Goal: Transaction & Acquisition: Purchase product/service

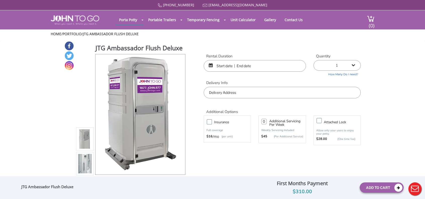
click at [278, 65] on input "text" at bounding box center [255, 66] width 102 height 12
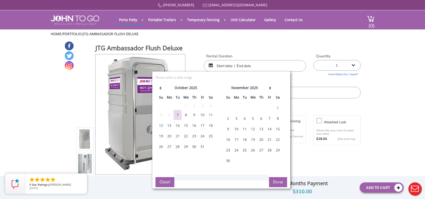
click at [192, 146] on div "30" at bounding box center [194, 147] width 8 height 10
click at [277, 105] on div "1" at bounding box center [278, 108] width 8 height 10
type input "10/30/2025 to 11/01/2025"
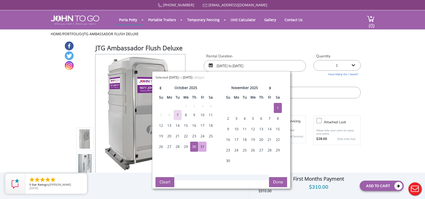
click at [277, 178] on button "Done" at bounding box center [278, 182] width 18 height 10
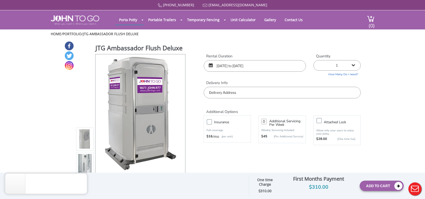
click at [252, 92] on input "text" at bounding box center [282, 93] width 157 height 12
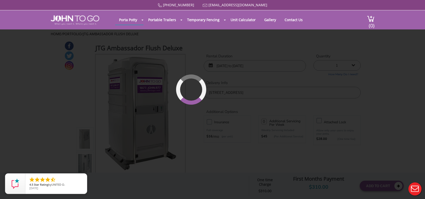
type input "[STREET_ADDRESS]"
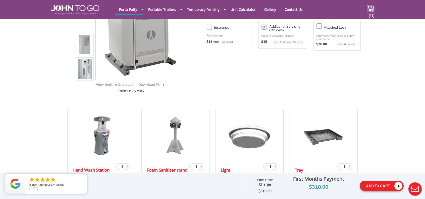
click at [381, 187] on button "Add To Cart" at bounding box center [382, 186] width 44 height 10
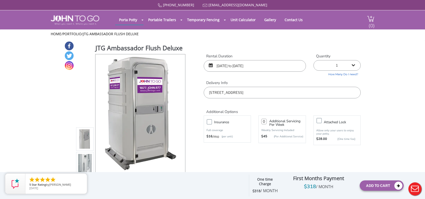
click at [371, 23] on span "(0)" at bounding box center [372, 23] width 6 height 11
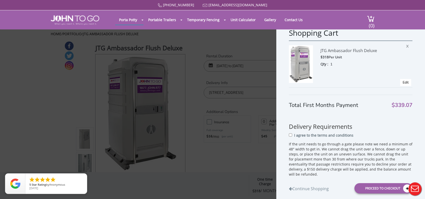
click at [292, 135] on div "I agree to the terms and conditions" at bounding box center [351, 136] width 124 height 9
click at [290, 135] on input "I agree to the terms and conditions" at bounding box center [290, 134] width 3 height 3
checkbox input "true"
click at [384, 188] on div "Proceed to Checkout" at bounding box center [384, 188] width 58 height 10
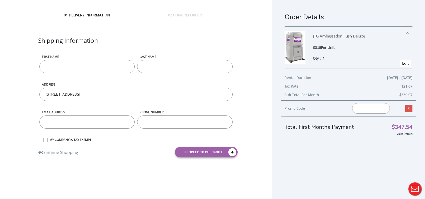
click at [104, 69] on input "First name" at bounding box center [86, 66] width 95 height 13
type input "Chris"
type input "DelGiudice"
type input "9739977637"
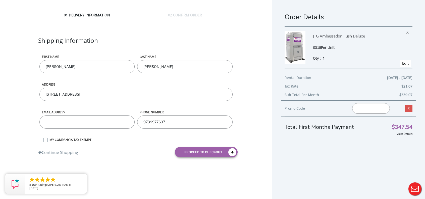
click at [76, 123] on input "email" at bounding box center [86, 121] width 95 height 13
type input "V"
type input "ChrisDG59@gmail.com"
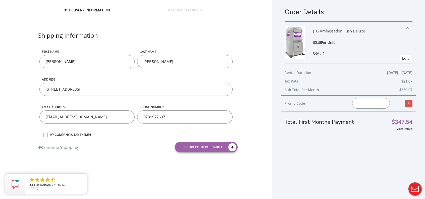
scroll to position [10, 0]
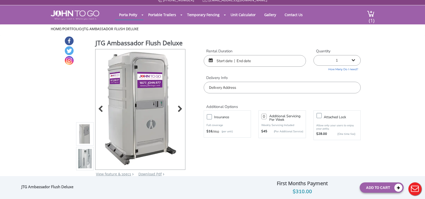
scroll to position [75, 0]
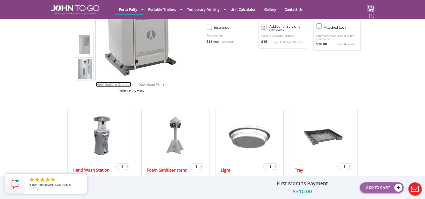
click at [121, 85] on link "View feature & specs" at bounding box center [113, 84] width 35 height 5
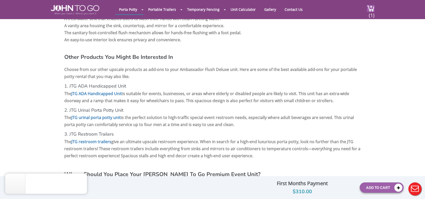
scroll to position [577, 0]
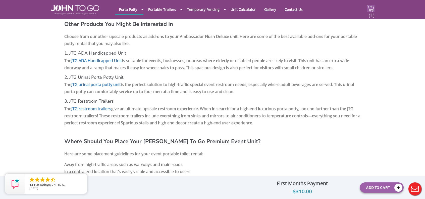
click at [371, 8] on span "(1)" at bounding box center [372, 13] width 6 height 11
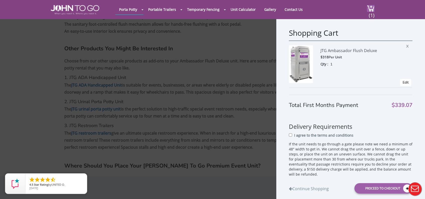
scroll to position [551, 0]
click at [291, 136] on input "I agree to the terms and conditions" at bounding box center [290, 134] width 3 height 3
checkbox input "true"
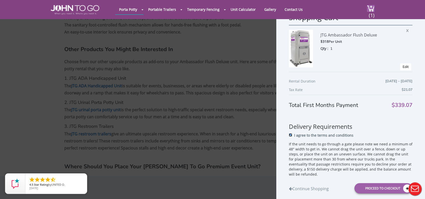
scroll to position [30, 0]
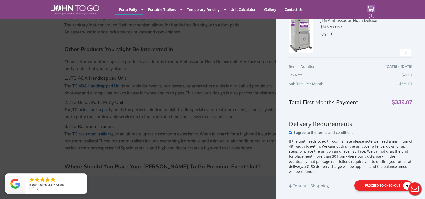
click at [373, 183] on div "Proceed to Checkout" at bounding box center [384, 185] width 58 height 10
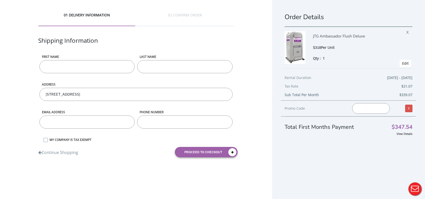
click at [57, 72] on input "First name" at bounding box center [86, 66] width 95 height 13
type input "[PERSON_NAME]"
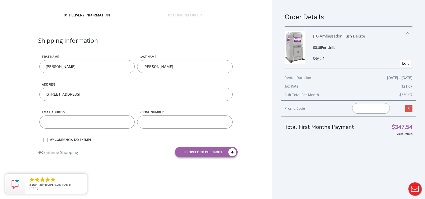
type input "9739977637"
click at [73, 123] on input "email" at bounding box center [86, 121] width 95 height 13
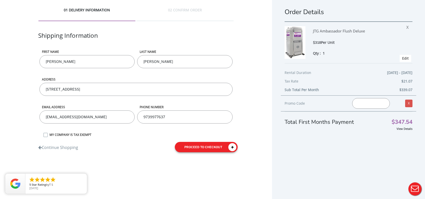
scroll to position [10, 0]
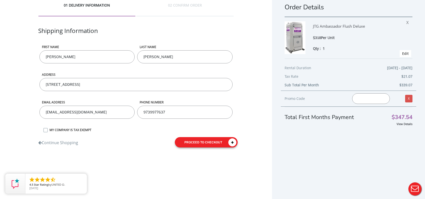
type input "[EMAIL_ADDRESS][DOMAIN_NAME]"
click at [190, 139] on button "proceed to checkout" at bounding box center [206, 142] width 63 height 10
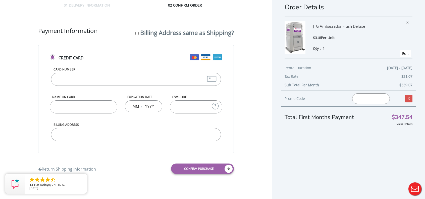
click at [107, 71] on div "Card Number" at bounding box center [136, 81] width 172 height 28
click at [106, 80] on input "Card Number" at bounding box center [136, 79] width 170 height 13
click at [105, 79] on input "Card Number" at bounding box center [136, 79] width 170 height 13
type input "371292407724008"
click at [65, 108] on input "Name on Card" at bounding box center [83, 106] width 67 height 13
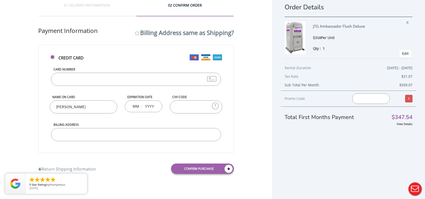
type input "Chris L DelGiudice"
type input "12"
type input "0"
type input "2026"
type input "2029"
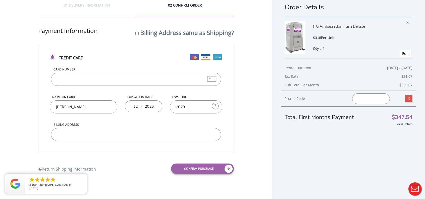
click at [71, 130] on input "Billing Address" at bounding box center [136, 134] width 170 height 13
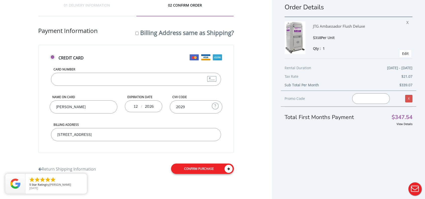
type input "8 Sugar Hill Road Kinnelon NJ 07405"
click at [196, 164] on link "Confirm purchase" at bounding box center [202, 168] width 63 height 10
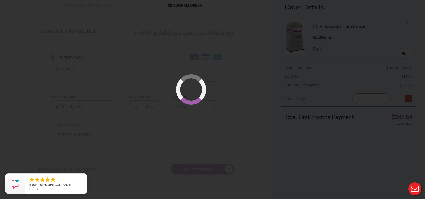
drag, startPoint x: 49, startPoint y: 78, endPoint x: 184, endPoint y: 76, distance: 134.6
click at [50, 78] on div at bounding box center [212, 99] width 425 height 199
click at [264, 170] on div at bounding box center [212, 99] width 425 height 199
click at [262, 170] on div at bounding box center [212, 99] width 425 height 199
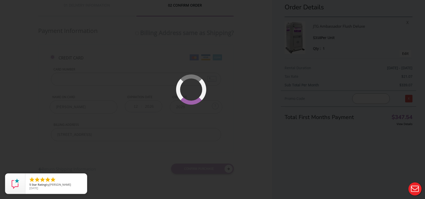
click at [251, 147] on div at bounding box center [212, 99] width 425 height 199
click at [87, 58] on div at bounding box center [212, 99] width 425 height 199
drag, startPoint x: 87, startPoint y: 58, endPoint x: 122, endPoint y: 94, distance: 49.6
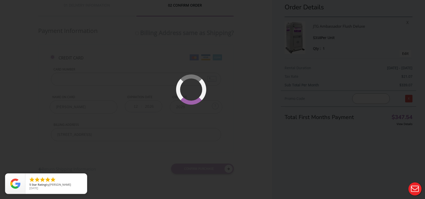
click at [91, 63] on div at bounding box center [212, 99] width 425 height 199
drag, startPoint x: 122, startPoint y: 94, endPoint x: 201, endPoint y: 115, distance: 82.3
click at [145, 103] on div at bounding box center [212, 99] width 425 height 199
click at [201, 115] on div at bounding box center [212, 99] width 425 height 199
drag, startPoint x: 271, startPoint y: 124, endPoint x: 429, endPoint y: 150, distance: 159.8
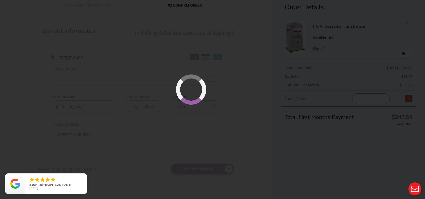
click at [425, 149] on html "Home 01 DELIVERY INFORMATION 02 CONFIRM ORDER Shipping Information First name C…" at bounding box center [212, 92] width 425 height 205
click at [381, 122] on div at bounding box center [212, 99] width 425 height 199
click at [379, 122] on div at bounding box center [212, 99] width 425 height 199
click at [412, 184] on button "Live Chat" at bounding box center [415, 189] width 20 height 20
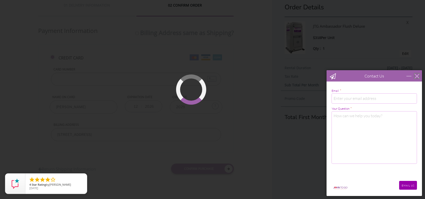
click at [418, 77] on div "close" at bounding box center [417, 75] width 5 height 5
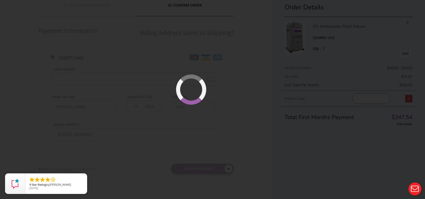
scroll to position [0, 0]
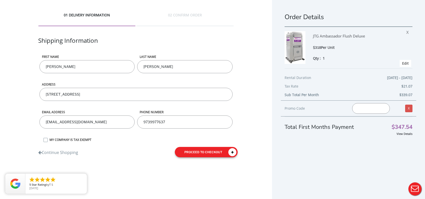
click at [233, 152] on icon "submit" at bounding box center [233, 152] width 8 height 8
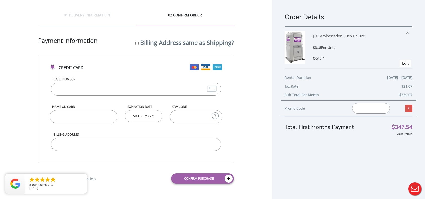
click at [93, 85] on input "Card Number" at bounding box center [136, 88] width 170 height 13
click at [85, 87] on input "Card Number" at bounding box center [136, 88] width 170 height 13
type input "[CREDIT_CARD_NUMBER]"
click at [67, 120] on input "Name on Card" at bounding box center [83, 116] width 67 height 13
type input "[PERSON_NAME]"
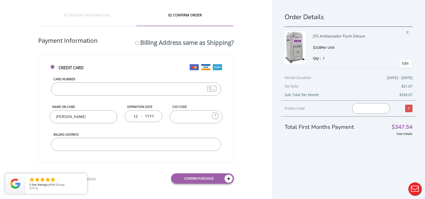
type input "12"
type input "0"
type input "2026"
type input "2029"
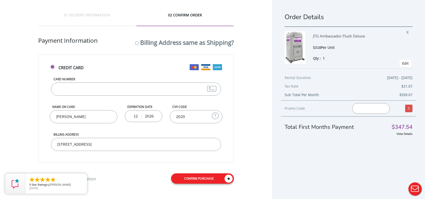
type input "8 Sugar Hill Road Kinnelon NJ 07405"
click at [228, 178] on icon at bounding box center [229, 179] width 8 height 8
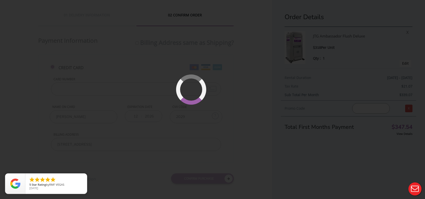
click at [145, 120] on div at bounding box center [212, 99] width 425 height 199
click at [146, 120] on div at bounding box center [212, 99] width 425 height 199
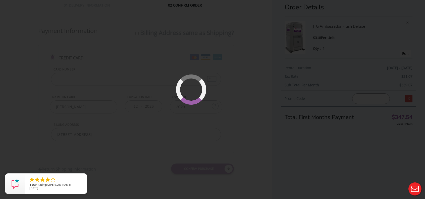
click at [255, 131] on div at bounding box center [212, 99] width 425 height 199
click at [208, 94] on div at bounding box center [206, 104] width 33 height 33
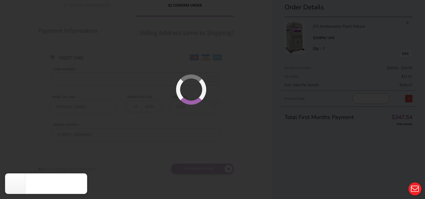
drag, startPoint x: 208, startPoint y: 94, endPoint x: 146, endPoint y: 135, distance: 73.8
click at [207, 95] on div at bounding box center [206, 104] width 37 height 37
click at [133, 145] on div at bounding box center [212, 99] width 425 height 199
click at [133, 144] on div at bounding box center [212, 99] width 425 height 199
